Goal: Task Accomplishment & Management: Manage account settings

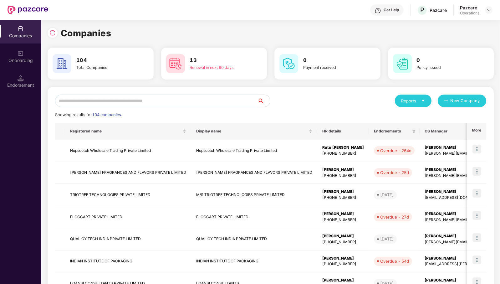
click at [197, 95] on input "text" at bounding box center [156, 100] width 202 height 13
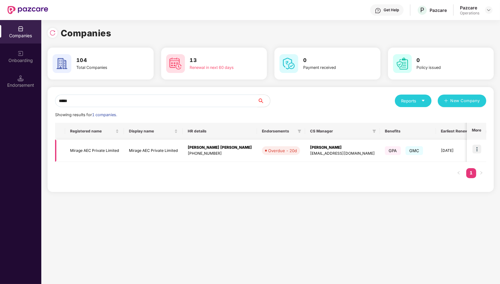
type input "*****"
click at [479, 150] on img at bounding box center [476, 149] width 9 height 9
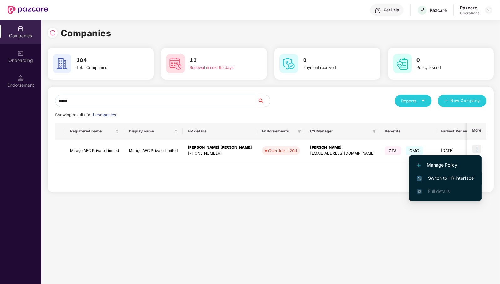
click at [460, 176] on span "Switch to HR interface" at bounding box center [445, 178] width 57 height 7
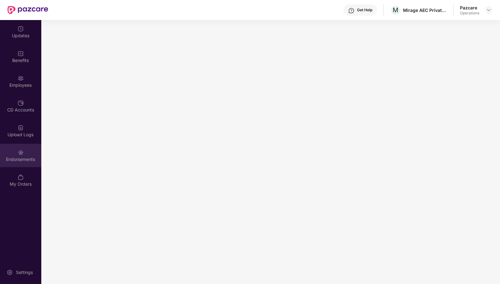
click at [24, 152] on div "Endorsements" at bounding box center [20, 155] width 41 height 23
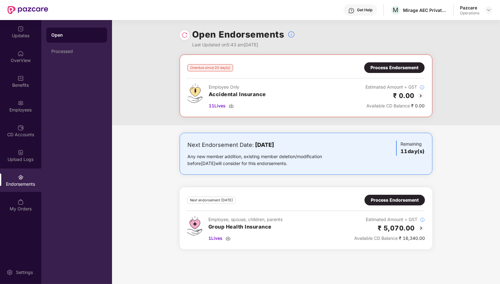
click at [186, 35] on img at bounding box center [184, 35] width 6 height 6
click at [387, 200] on div "Process Endorsement" at bounding box center [395, 199] width 48 height 7
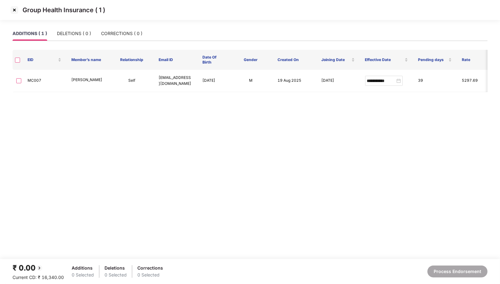
click at [13, 9] on img at bounding box center [14, 10] width 10 height 10
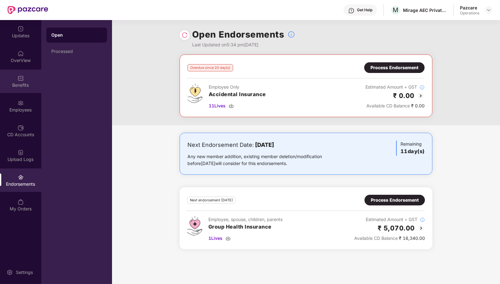
click at [27, 78] on div "Benefits" at bounding box center [20, 80] width 41 height 23
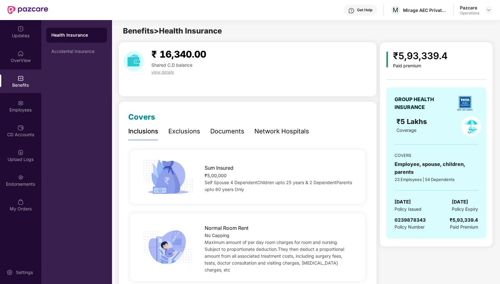
click at [407, 217] on span "0239878343" at bounding box center [410, 220] width 31 height 6
copy span "0239878343"
click at [38, 181] on div "Endorsements" at bounding box center [20, 184] width 41 height 6
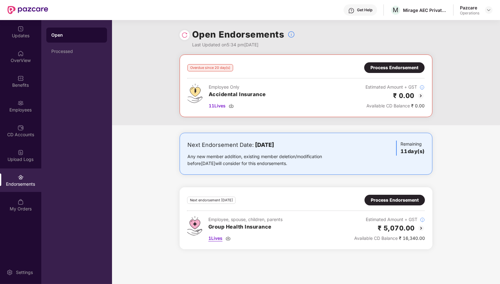
click at [217, 238] on span "1 Lives" at bounding box center [215, 238] width 14 height 7
